Goal: Find specific page/section: Find specific page/section

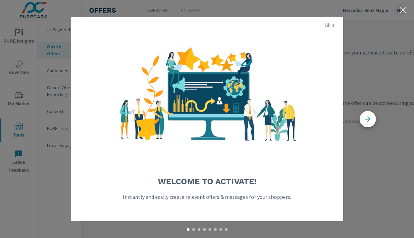
click at [327, 24] on span "Skip" at bounding box center [329, 25] width 16 height 6
